Goal: Information Seeking & Learning: Learn about a topic

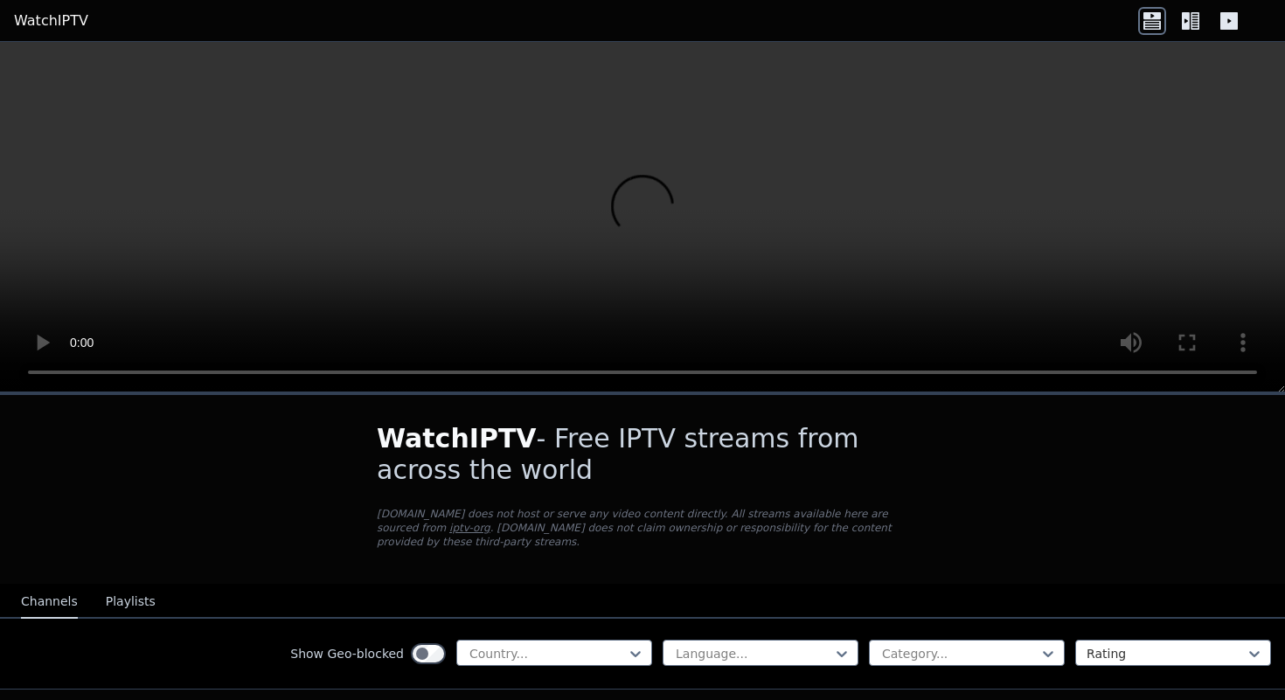
scroll to position [202, 0]
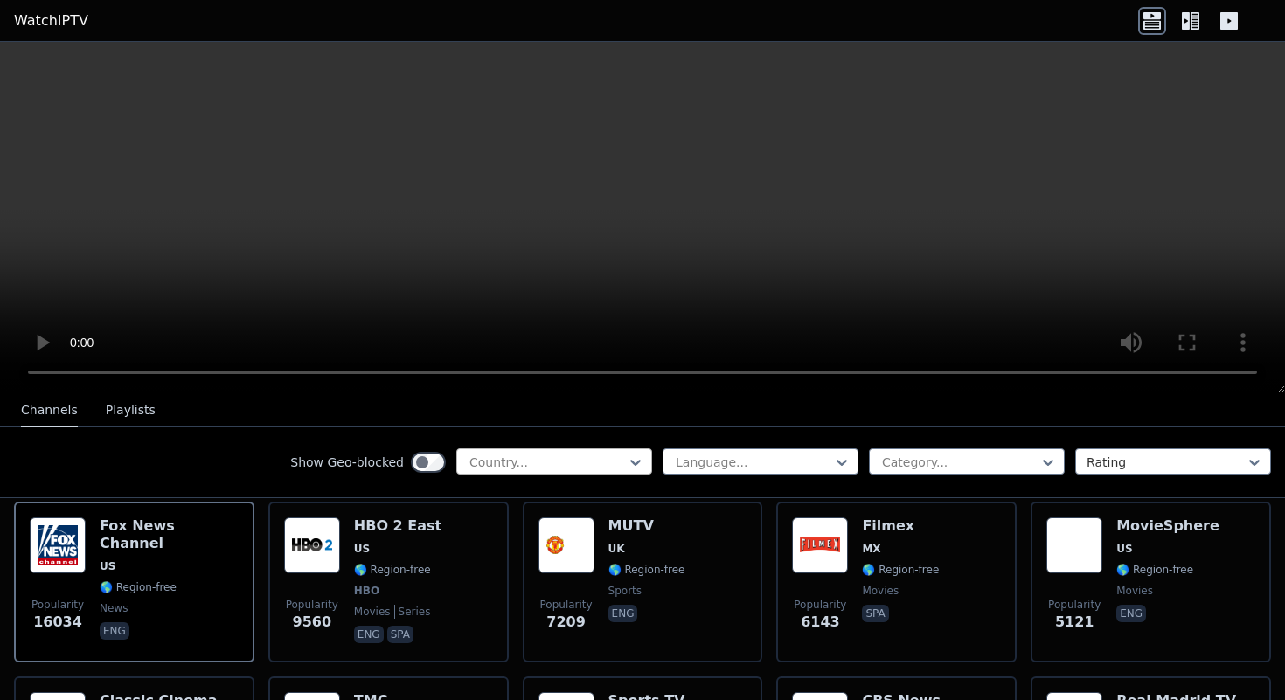
click at [593, 457] on div at bounding box center [547, 462] width 159 height 17
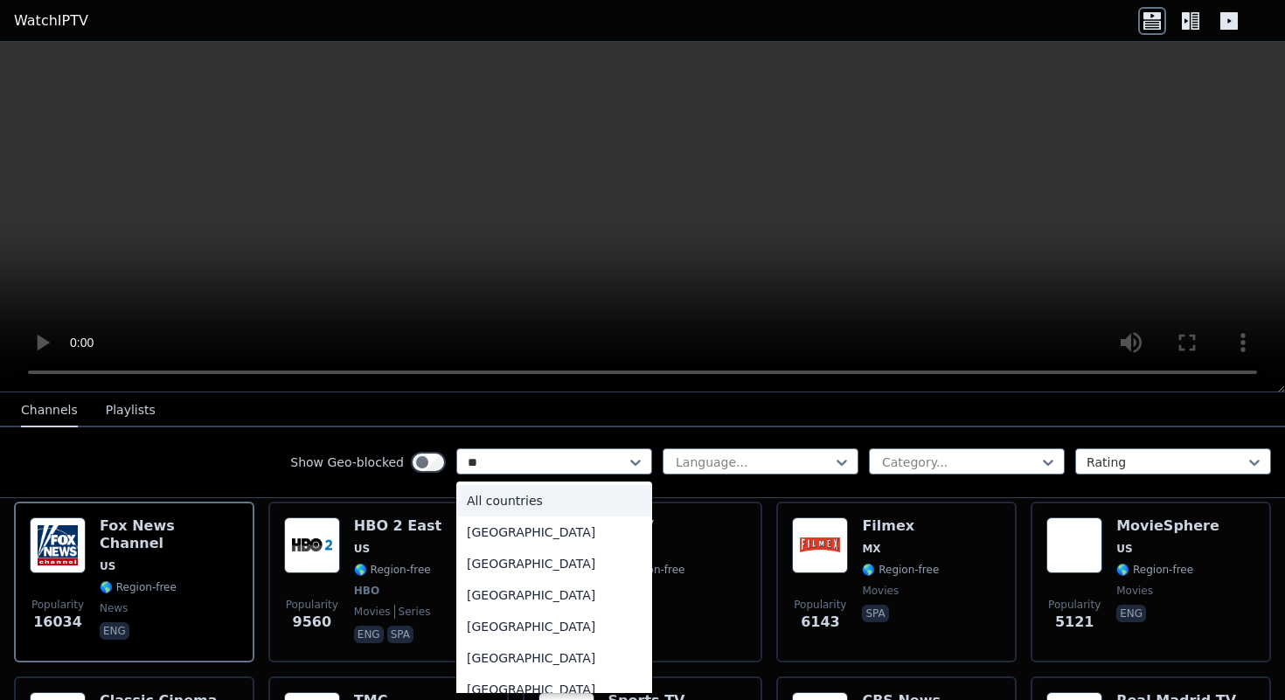
type input "***"
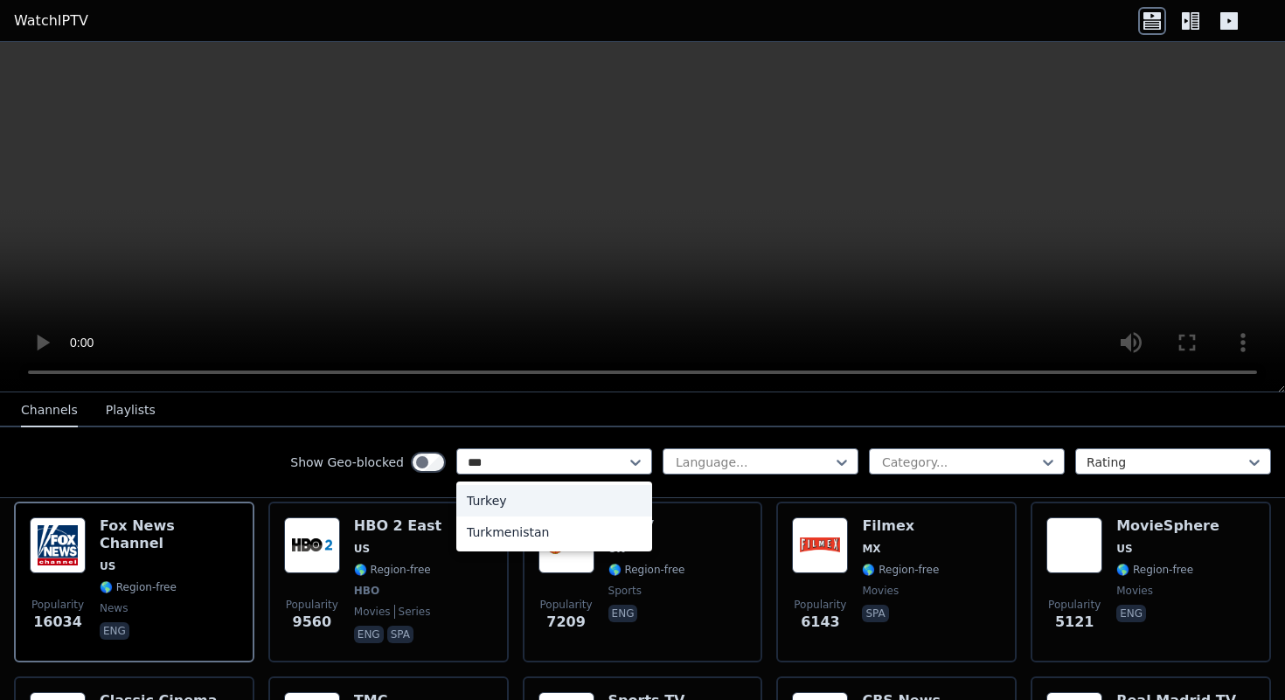
click at [570, 512] on div "Turkey" at bounding box center [554, 500] width 196 height 31
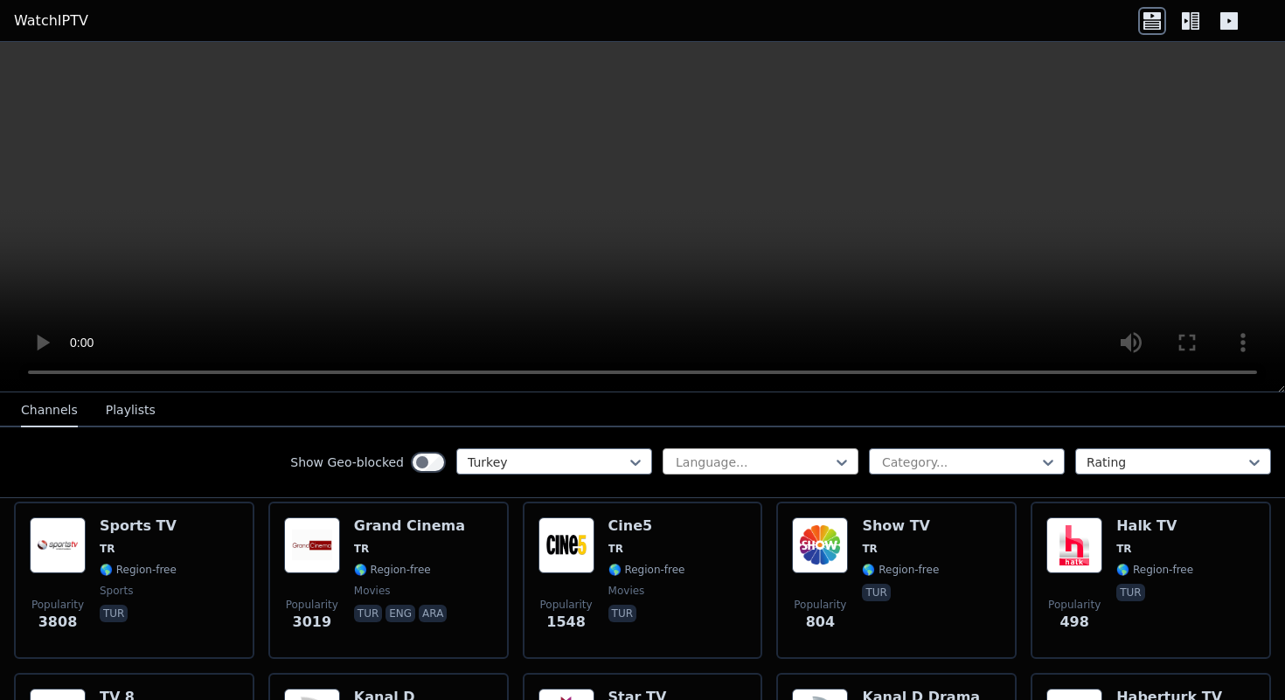
click at [704, 452] on div "Language..." at bounding box center [761, 461] width 196 height 26
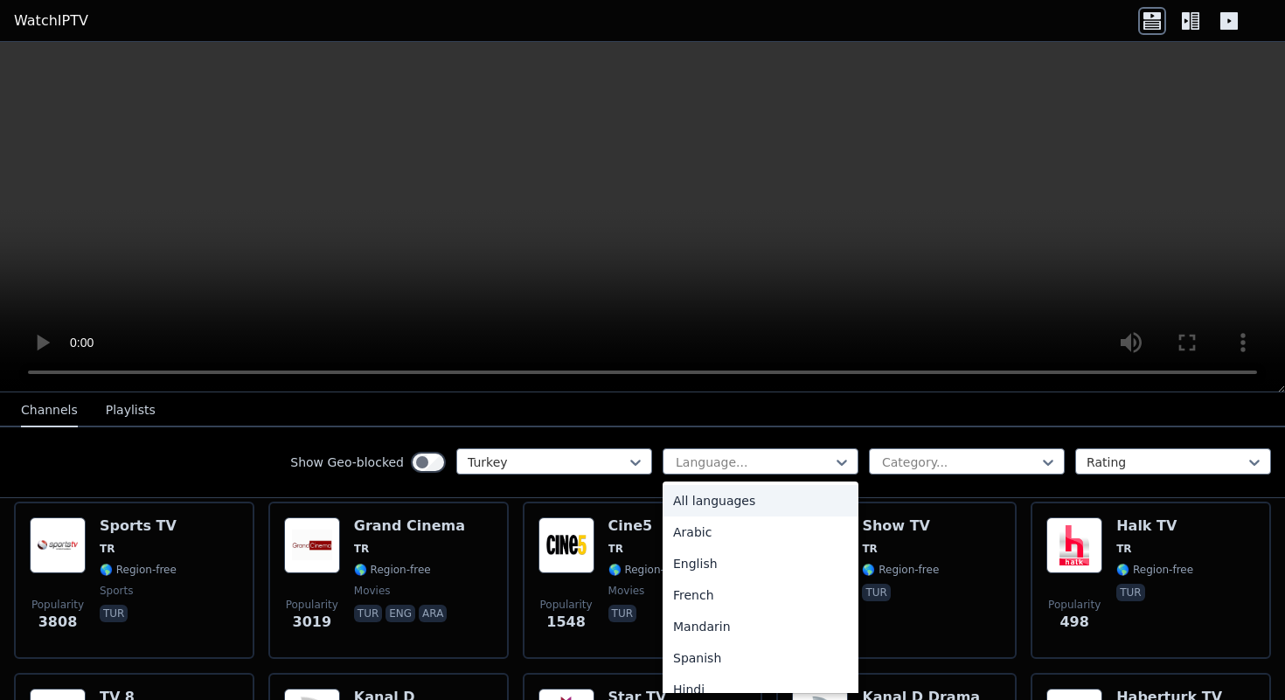
click at [739, 428] on div "Show Geo-blocked Turkey All languages, 1 of 22. 22 results available. Use Up an…" at bounding box center [642, 462] width 1285 height 71
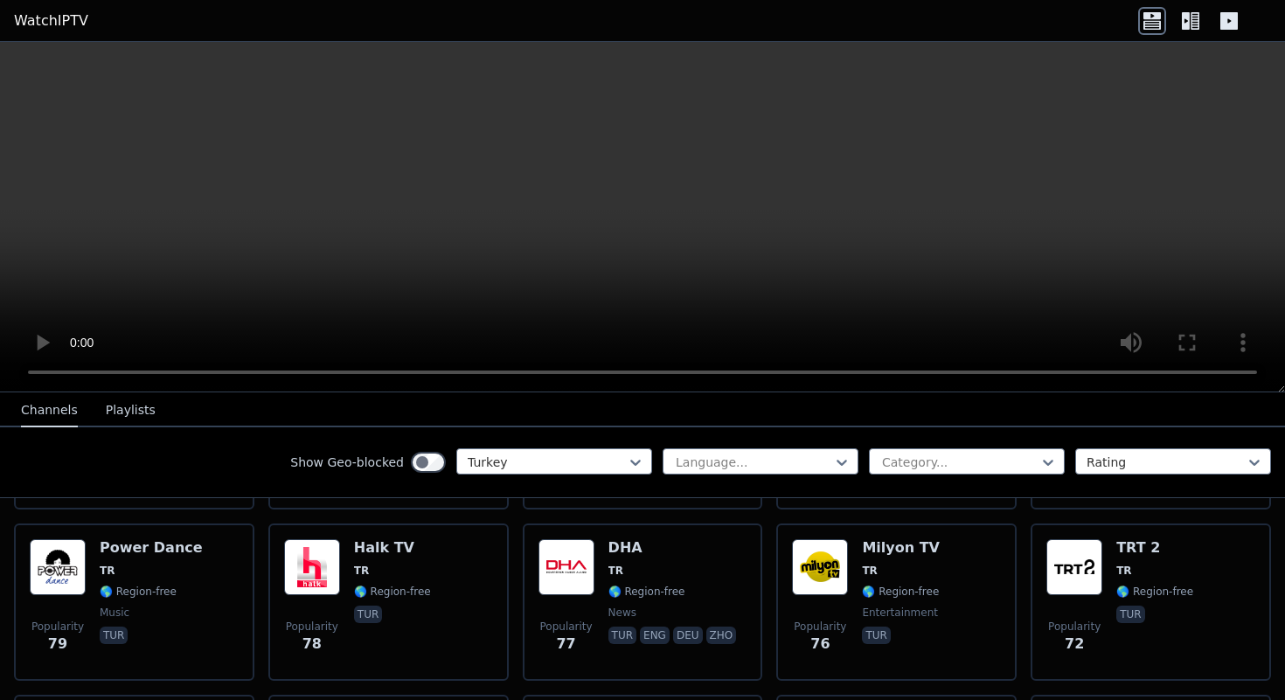
scroll to position [844, 0]
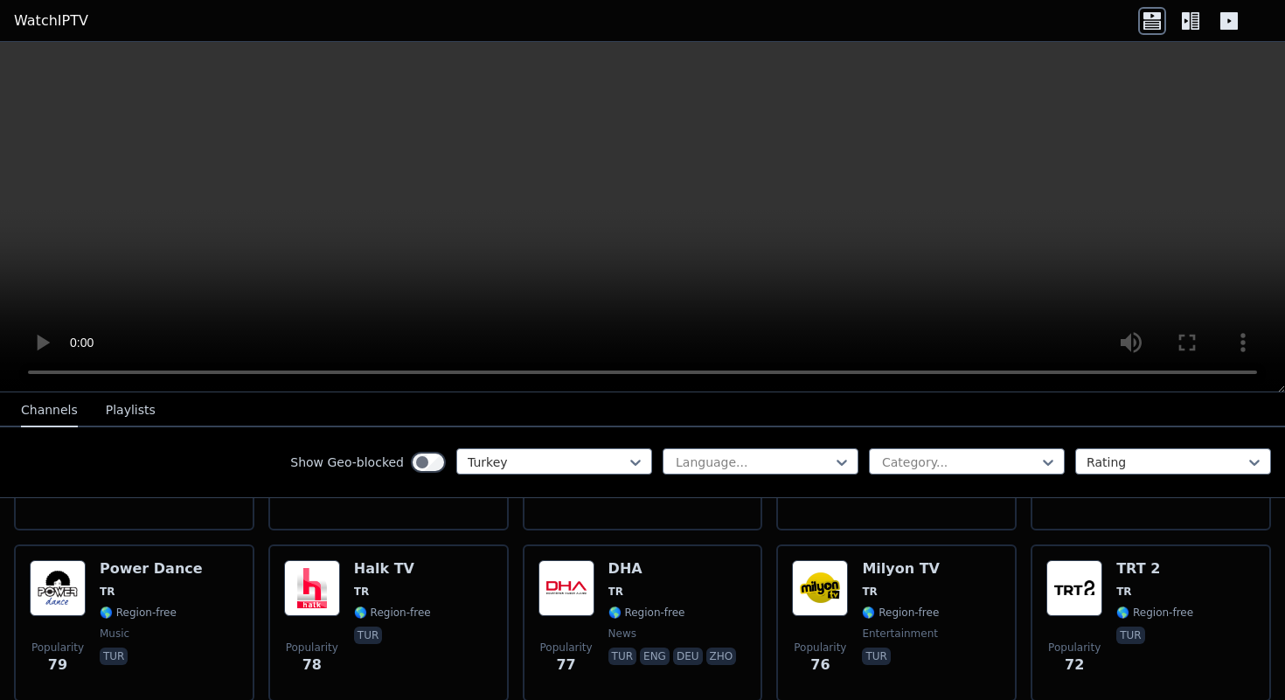
click at [1191, 20] on icon at bounding box center [1191, 21] width 28 height 28
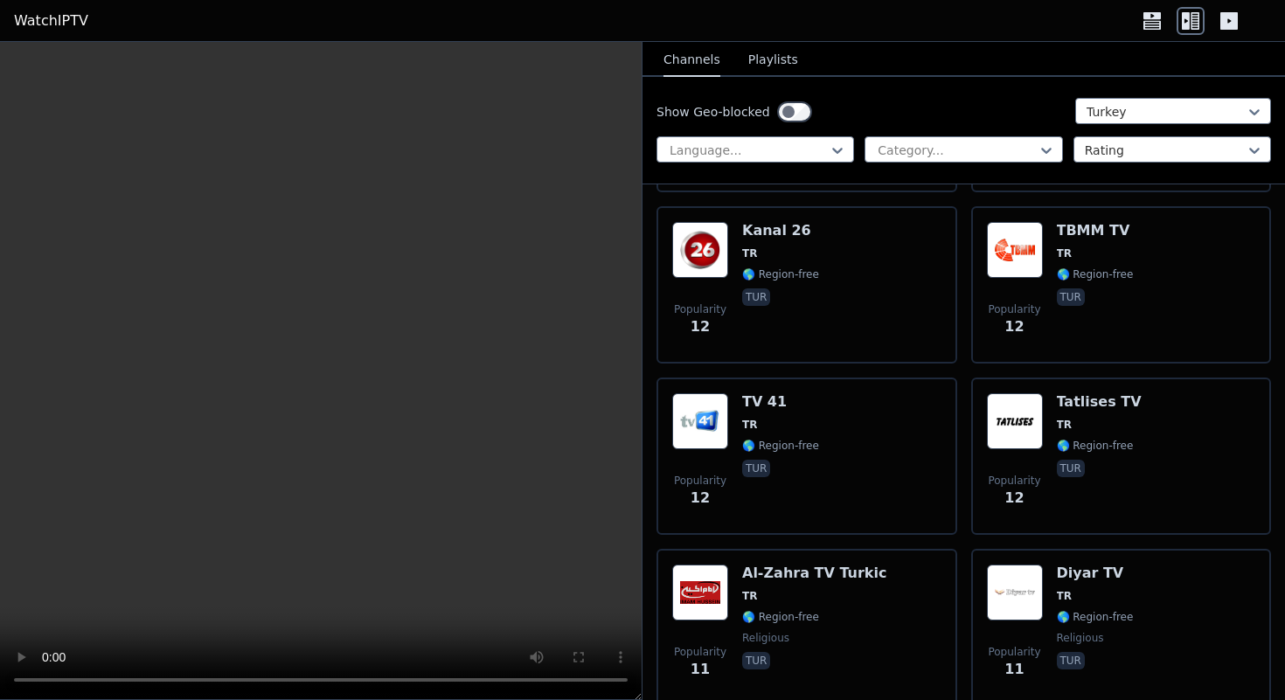
scroll to position [8652, 0]
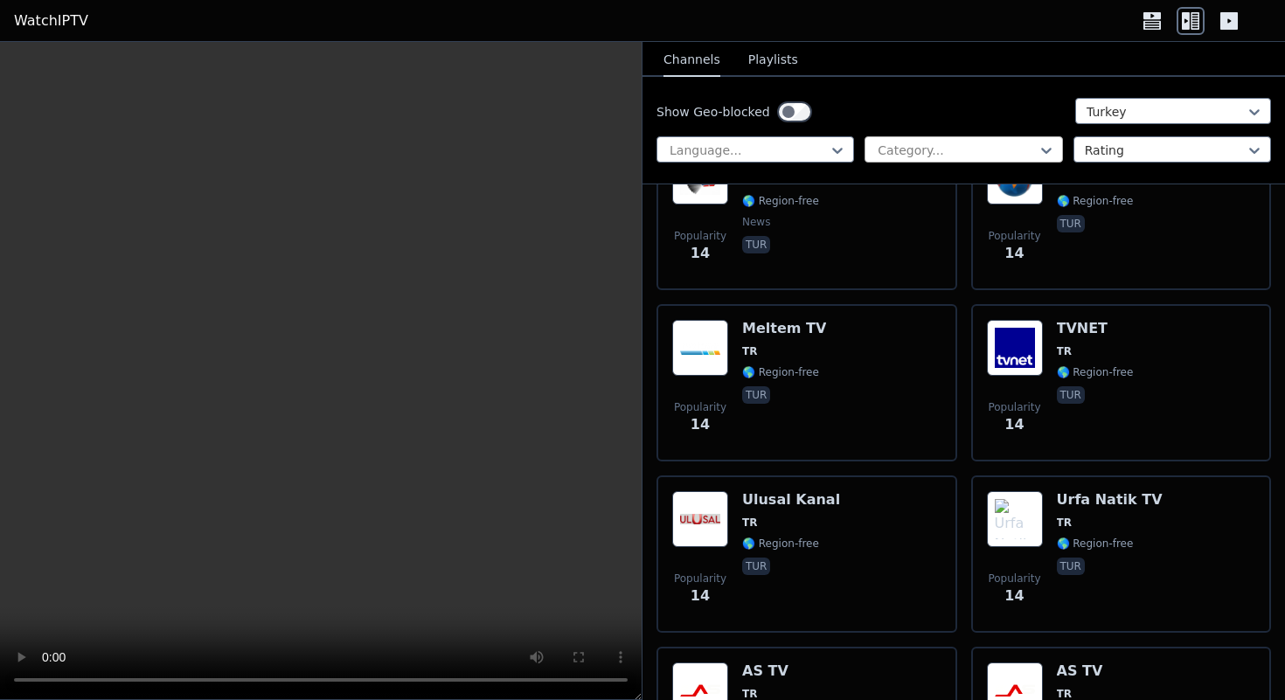
click at [933, 157] on div at bounding box center [956, 150] width 161 height 17
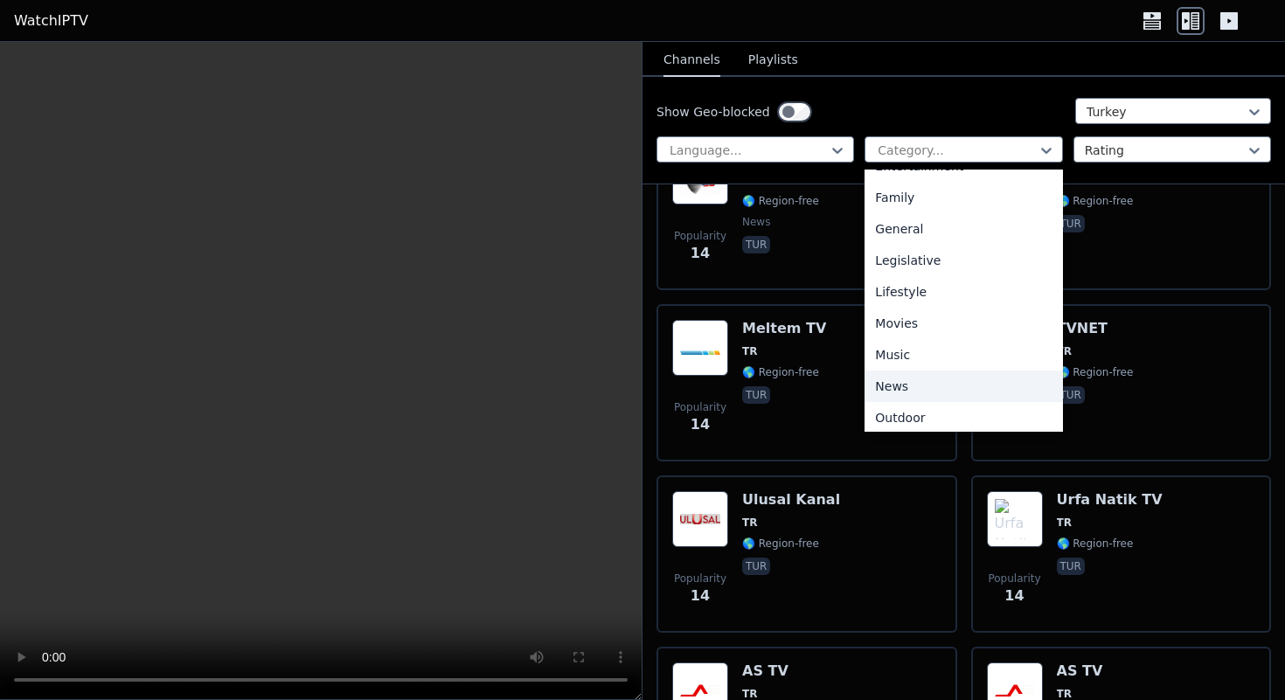
scroll to position [594, 0]
